Goal: Task Accomplishment & Management: Manage account settings

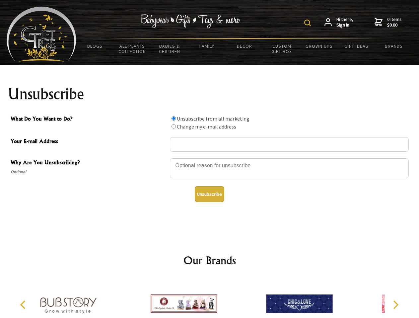
click at [308, 23] on img at bounding box center [307, 23] width 7 height 7
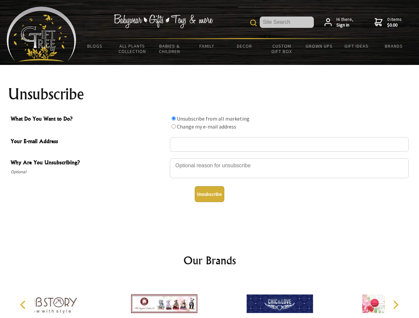
click at [210, 158] on div at bounding box center [289, 169] width 239 height 23
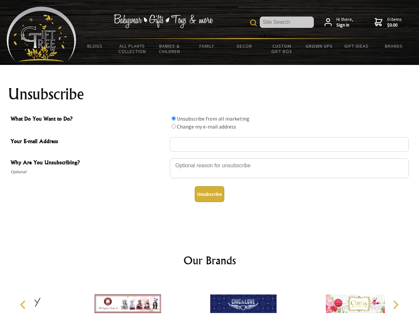
click at [173, 118] on input "What Do You Want to Do?" at bounding box center [173, 118] width 4 height 4
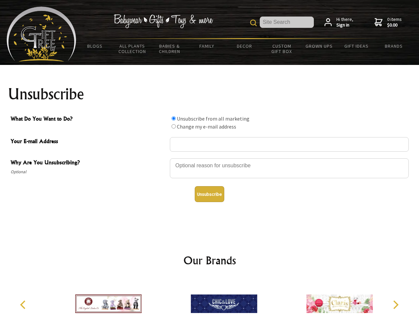
click at [173, 126] on input "What Do You Want to Do?" at bounding box center [173, 126] width 4 height 4
radio input "true"
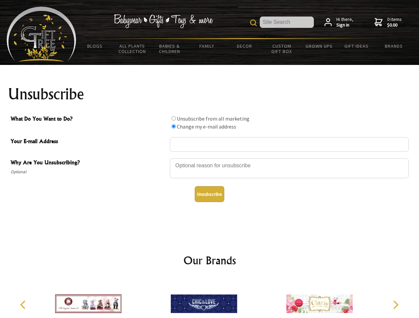
click at [209, 194] on button "Unsubscribe" at bounding box center [210, 194] width 30 height 16
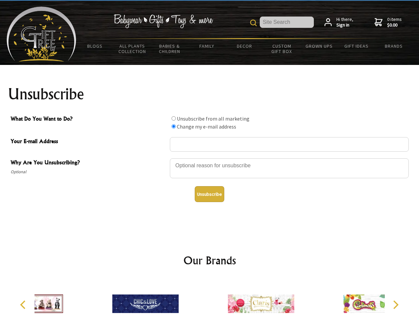
click at [210, 299] on div at bounding box center [260, 305] width 115 height 52
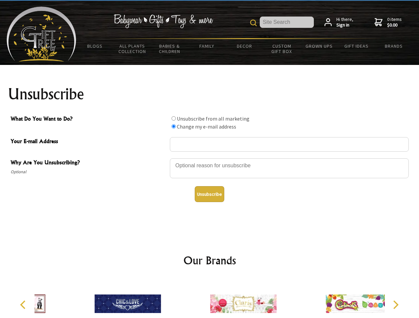
click at [24, 305] on icon "Previous" at bounding box center [23, 305] width 9 height 9
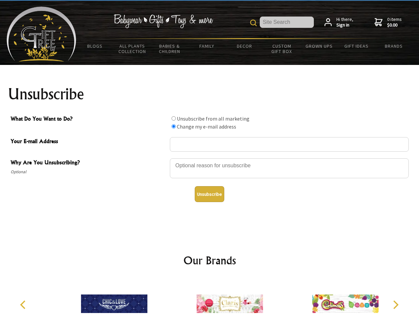
click at [395, 305] on icon "Next" at bounding box center [395, 305] width 9 height 9
